Goal: Transaction & Acquisition: Subscribe to service/newsletter

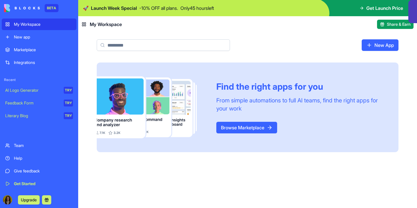
click at [31, 199] on button "Upgrade" at bounding box center [29, 200] width 22 height 9
click at [32, 200] on button "Upgrade" at bounding box center [29, 200] width 22 height 9
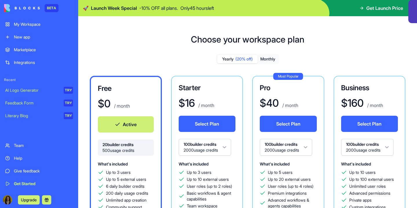
click at [219, 121] on button "Select Plan" at bounding box center [207, 124] width 57 height 16
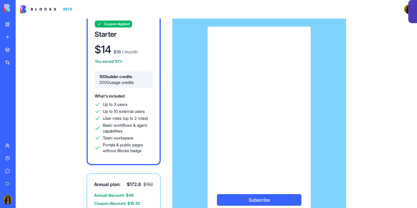
scroll to position [22, 0]
